Goal: Check status: Check status

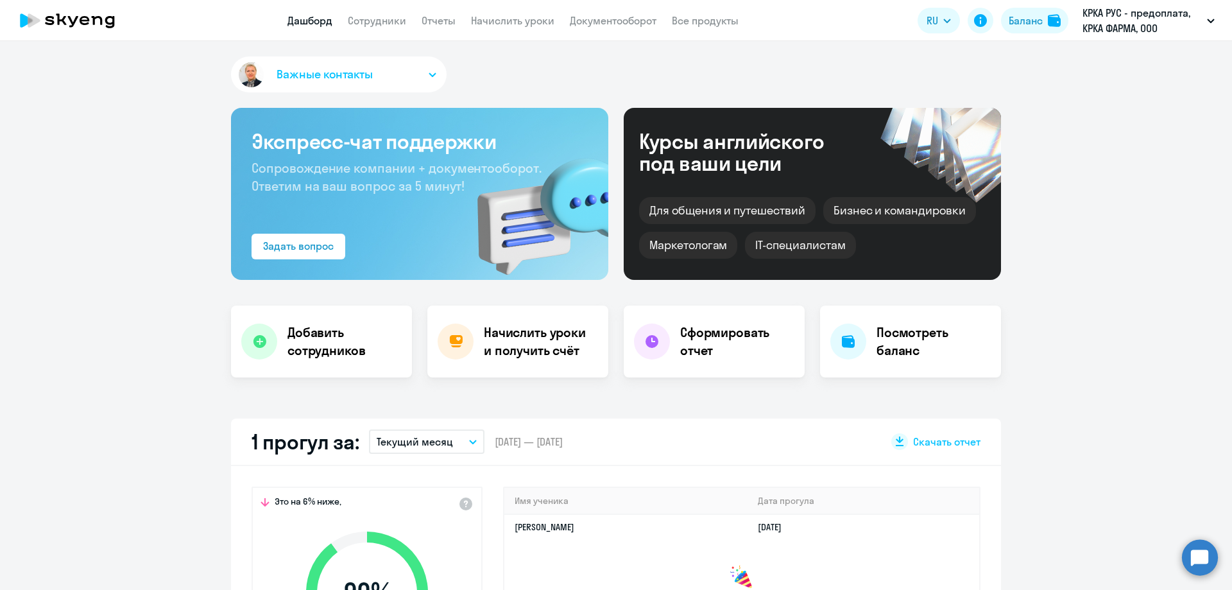
scroll to position [321, 0]
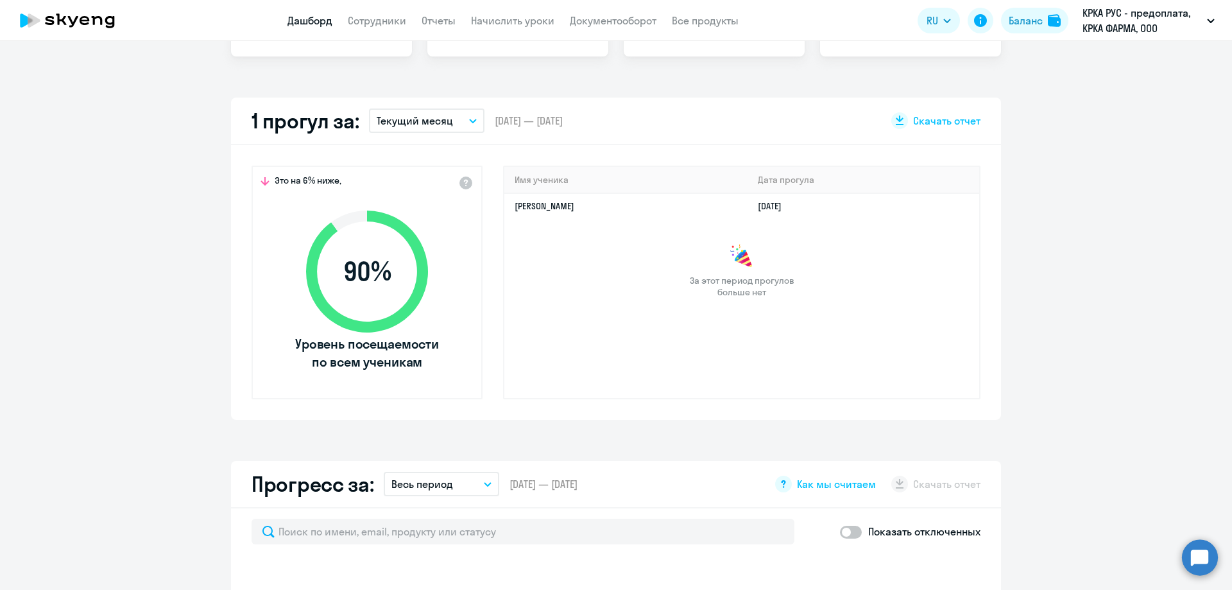
select select "30"
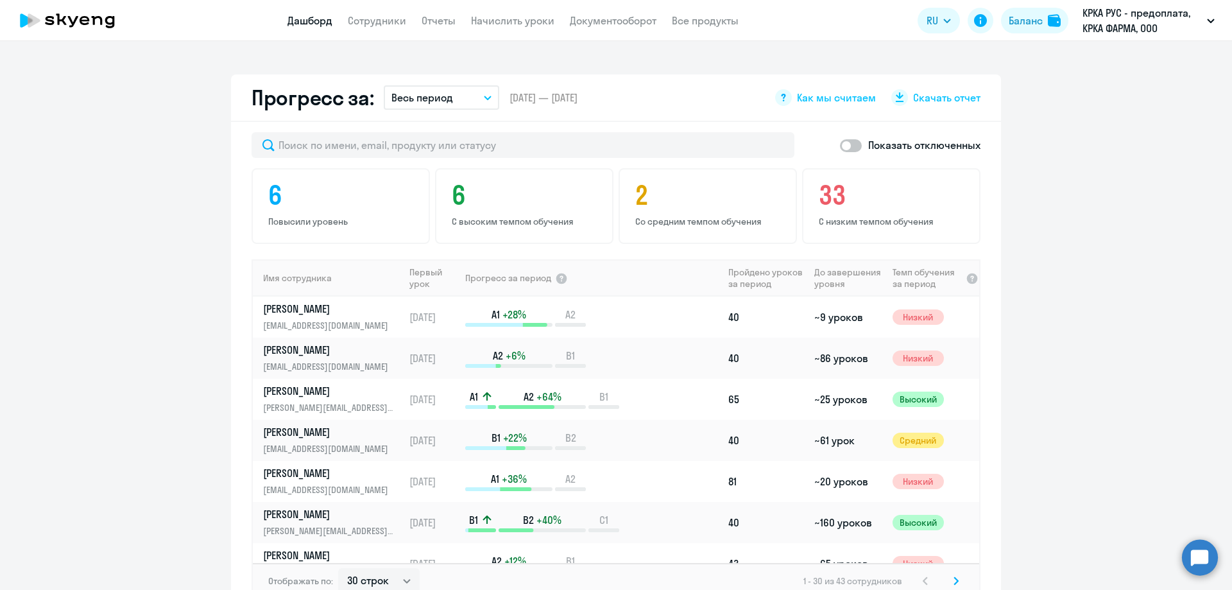
scroll to position [706, 0]
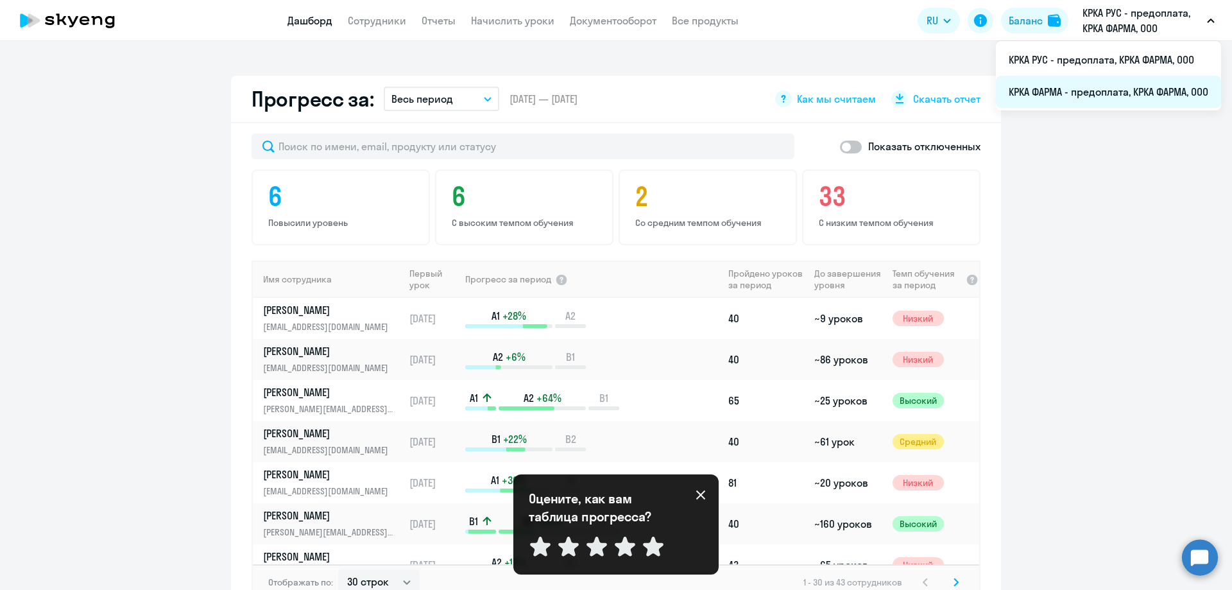
click at [1070, 87] on li "КРКА ФАРМА - предоплата, КРКА ФАРМА, ООО" at bounding box center [1108, 92] width 225 height 32
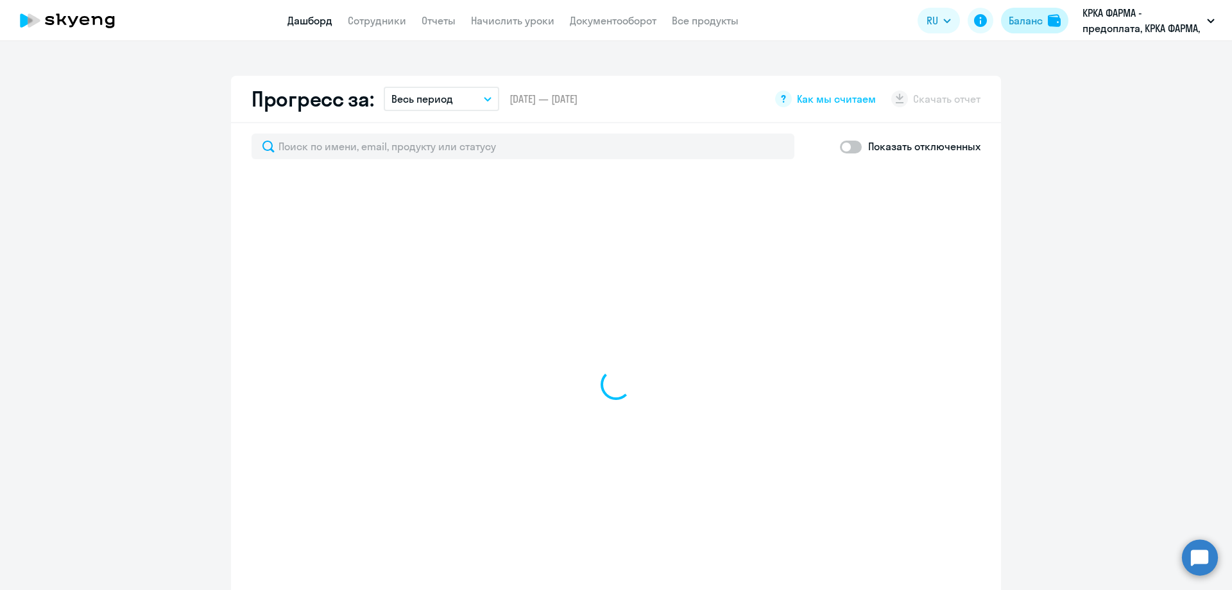
select select "30"
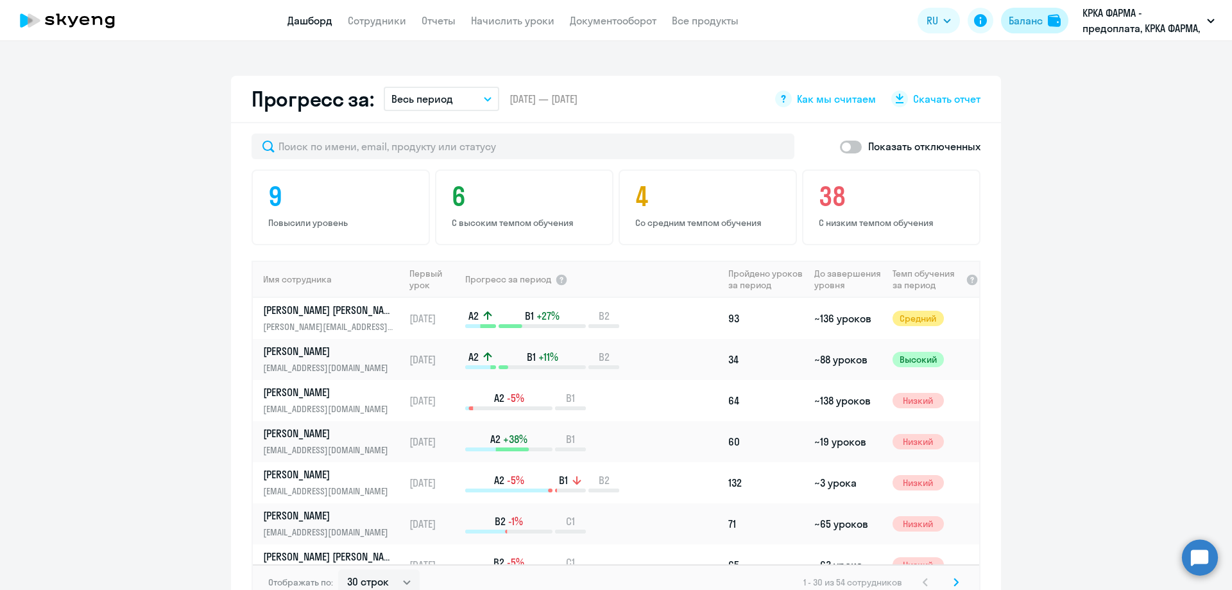
click at [1032, 23] on div "Баланс" at bounding box center [1026, 20] width 34 height 15
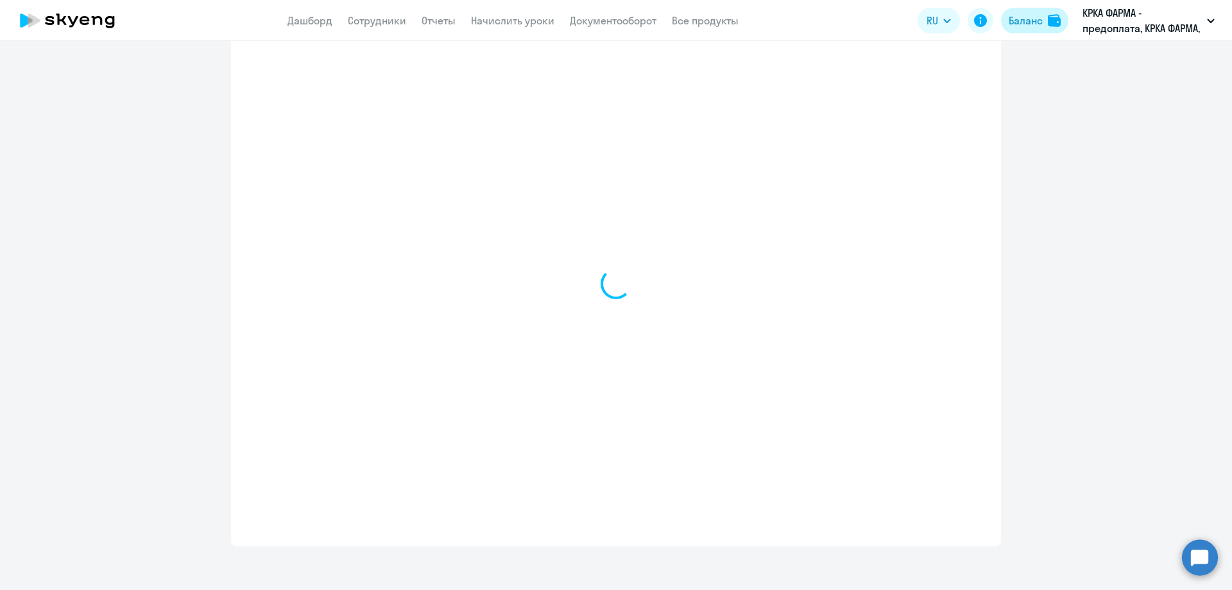
select select "english_adult_not_native_speaker"
